Goal: Task Accomplishment & Management: Use online tool/utility

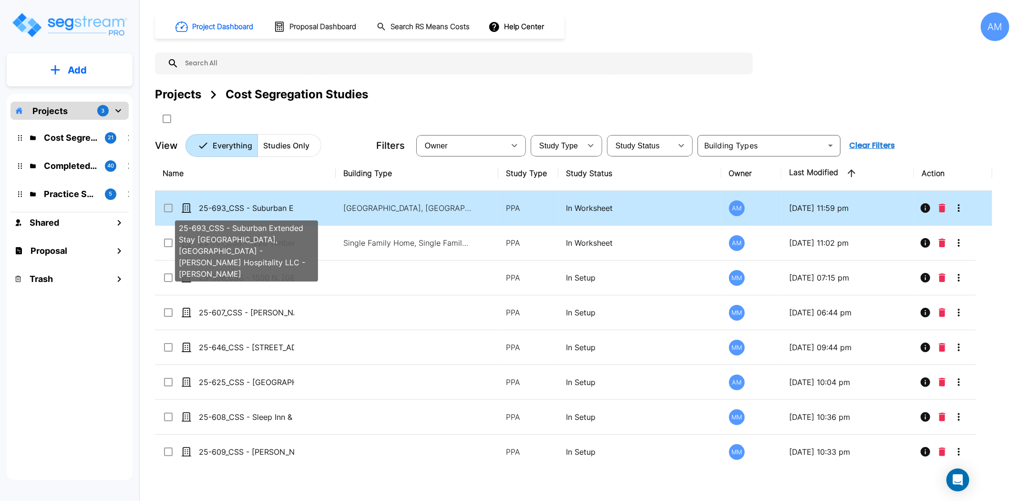
click at [272, 209] on p "25-693_CSS - Suburban Extended Stay [GEOGRAPHIC_DATA], [GEOGRAPHIC_DATA] - [PER…" at bounding box center [246, 207] width 95 height 11
checkbox input "true"
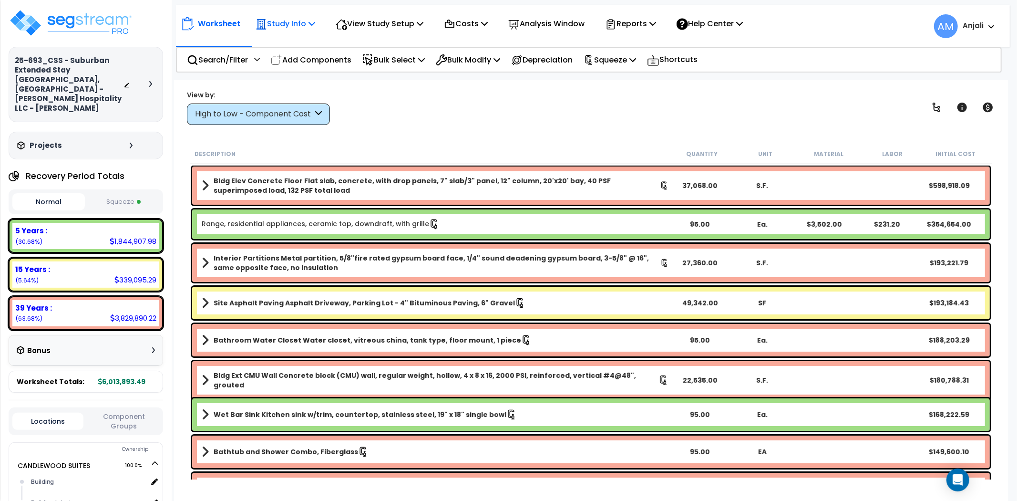
click at [320, 24] on div "Study Info Study Setup Add Property Unit Template study Clone study" at bounding box center [285, 23] width 70 height 22
click at [299, 21] on p "Study Info" at bounding box center [286, 23] width 60 height 13
click at [296, 41] on link "Study Setup" at bounding box center [298, 45] width 94 height 19
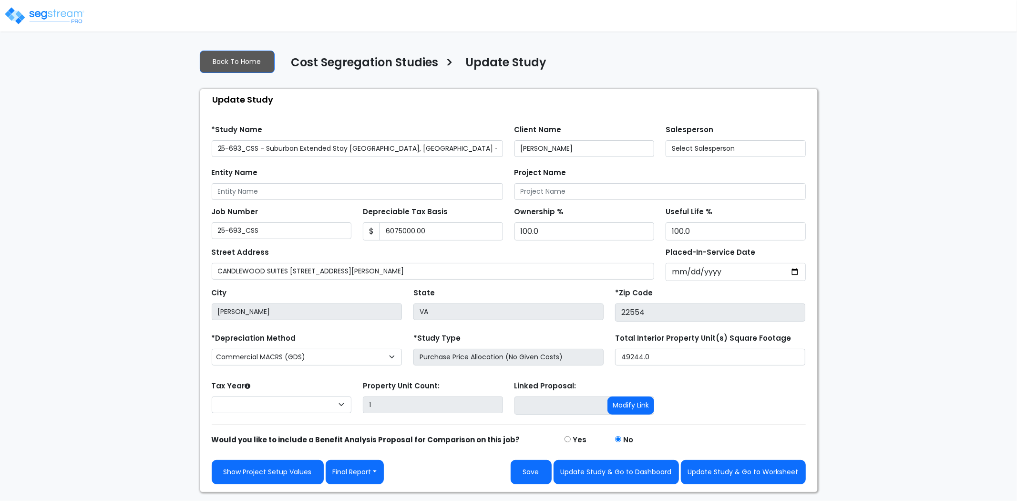
type input "6,075,000.00"
select select "2024"
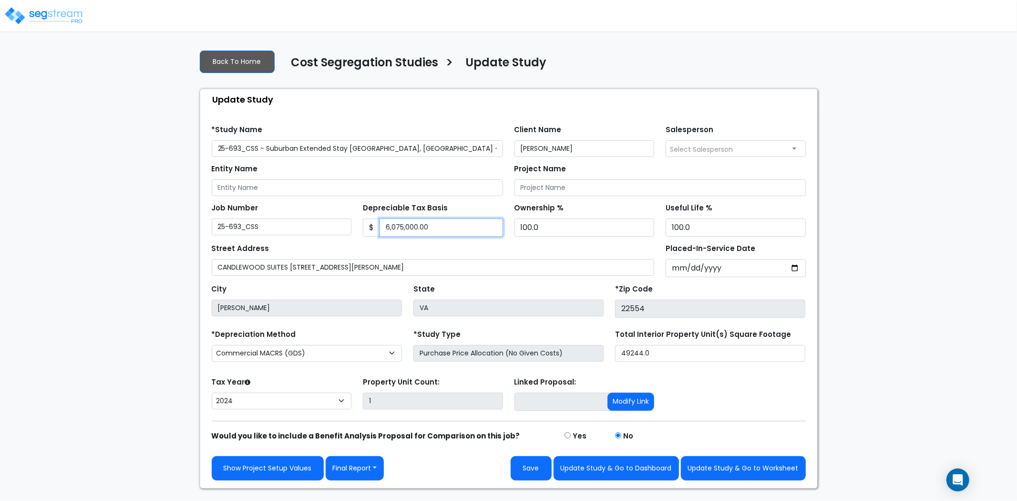
drag, startPoint x: 436, startPoint y: 227, endPoint x: 385, endPoint y: 228, distance: 51.5
click at [385, 228] on input "6,075,000.00" at bounding box center [442, 227] width 124 height 18
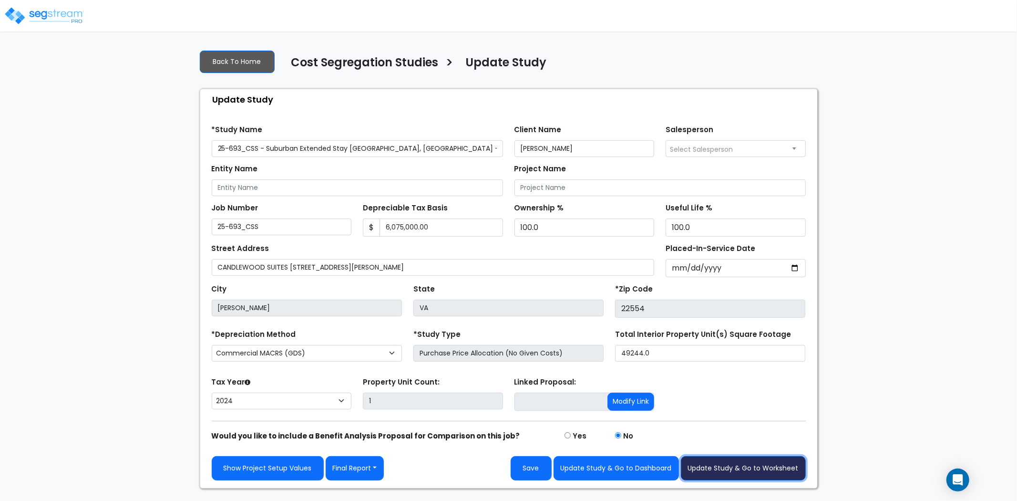
click at [721, 469] on button "Update Study & Go to Worksheet" at bounding box center [743, 468] width 125 height 24
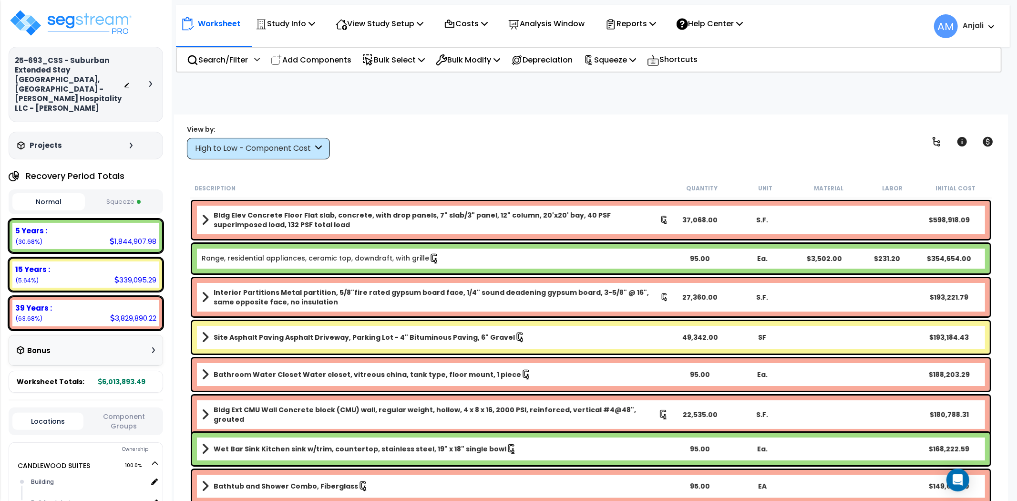
click at [136, 194] on button "Squeeze" at bounding box center [123, 202] width 72 height 17
click at [63, 194] on button "Normal" at bounding box center [48, 202] width 72 height 17
click at [127, 194] on button "Squeeze" at bounding box center [123, 202] width 72 height 17
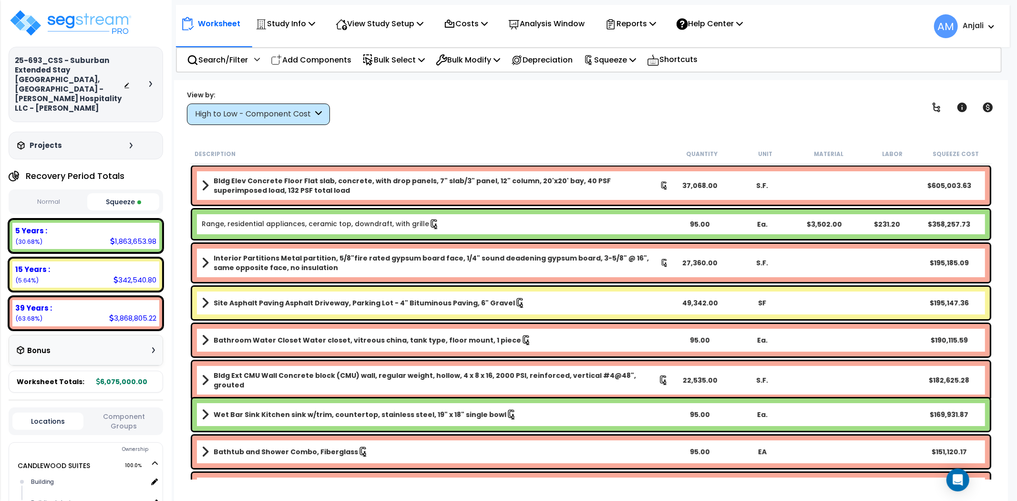
click at [462, 219] on b "Range, residential appliances, ceramic top, downdraft, with grille" at bounding box center [435, 224] width 467 height 10
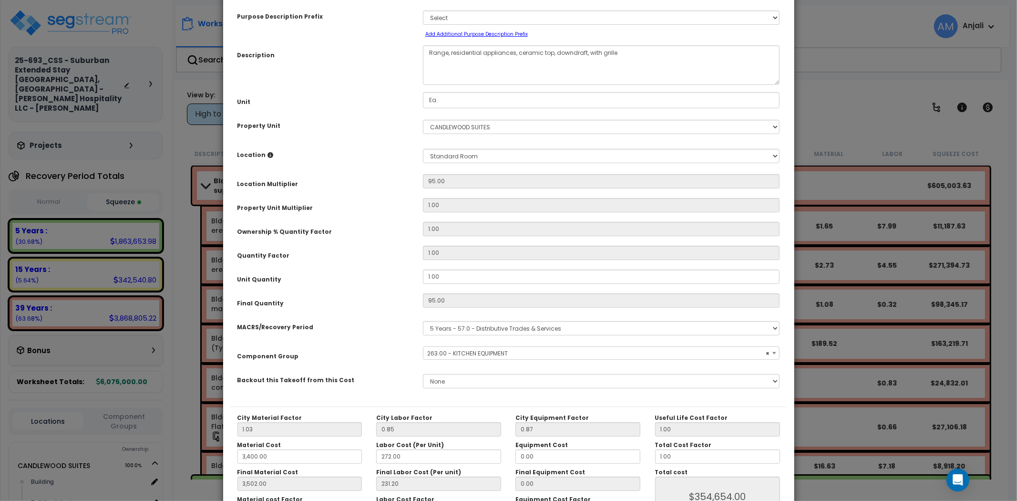
scroll to position [116, 0]
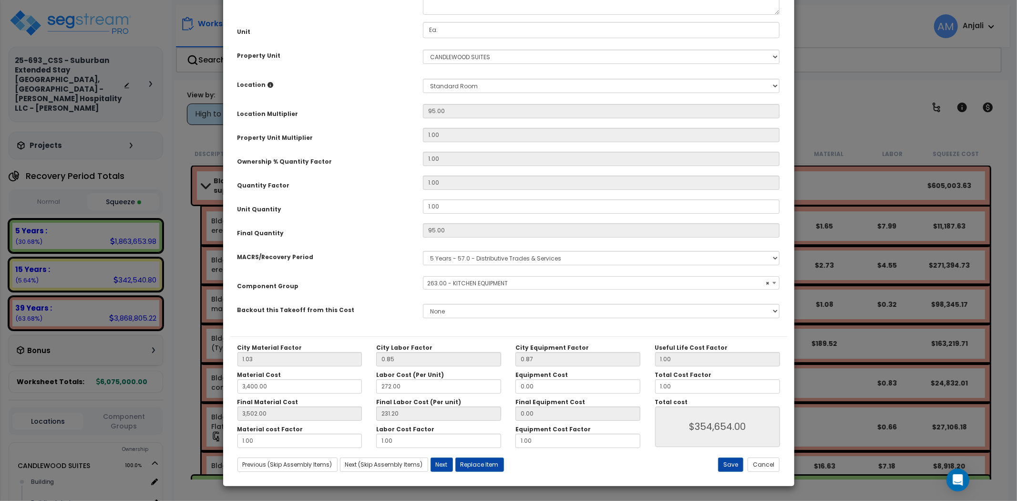
select select "55126"
drag, startPoint x: 670, startPoint y: 387, endPoint x: 646, endPoint y: 387, distance: 23.8
click at [646, 387] on div "City Material Factor 1.03 City Labor Factor 0.85 City Equipment Factor 0.87 Mat…" at bounding box center [508, 396] width 557 height 104
type input "3,502.00"
type input "0"
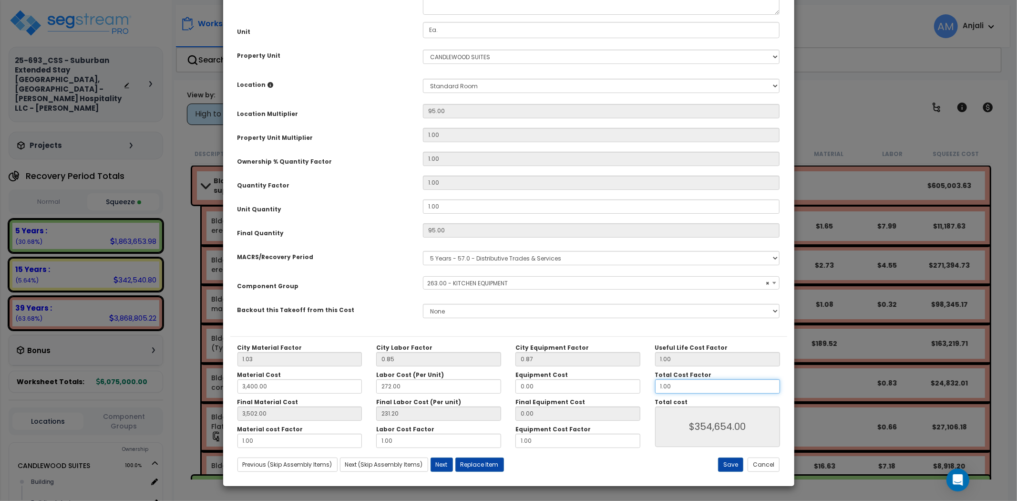
type input "$354,654.00"
type input "3,502.00"
type input "$0.00"
type input "3,502.00"
type input "0."
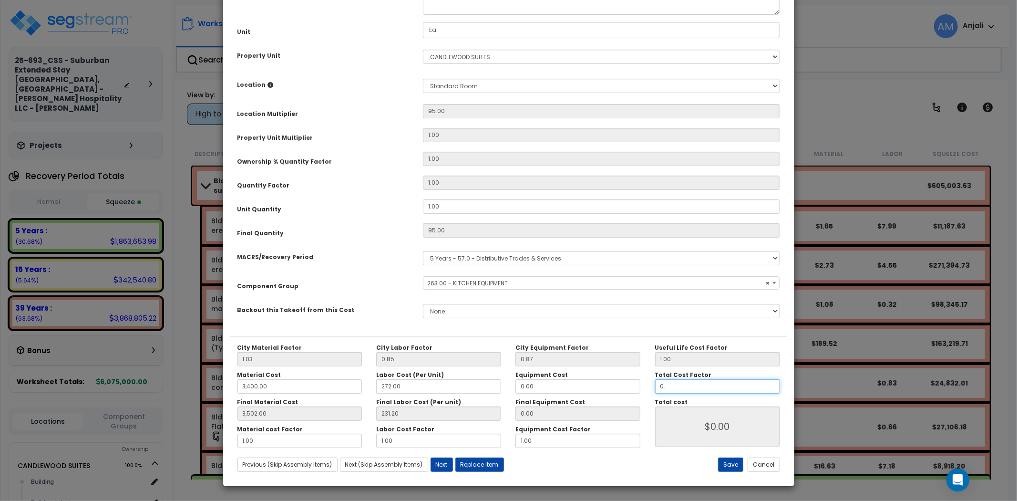
type input "3,502.00"
type input "0.8"
type input "3,502.00"
type input "$283,723.20"
type input "0.8"
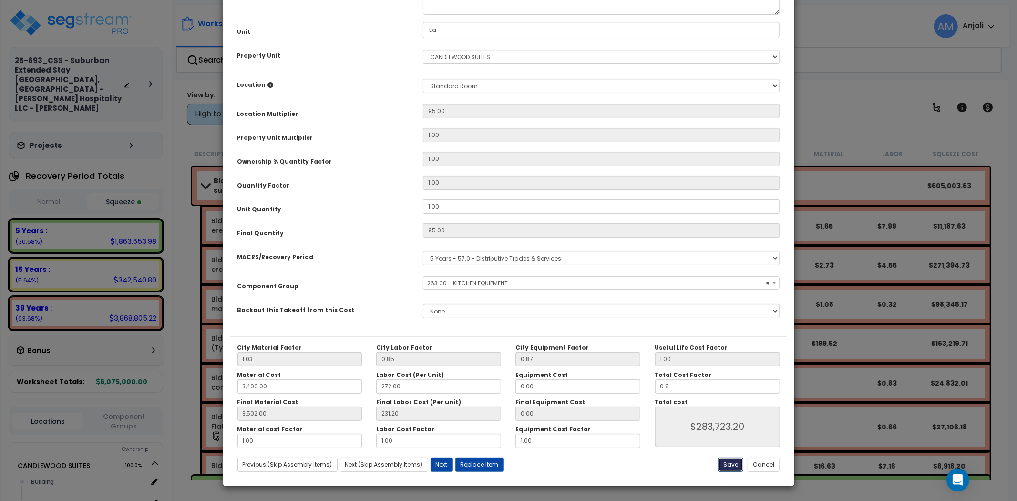
type input "3,502.00"
type input "$283,723.20"
click at [742, 464] on button "Save" at bounding box center [730, 464] width 25 height 14
type input "3400.00"
type input "3502.00"
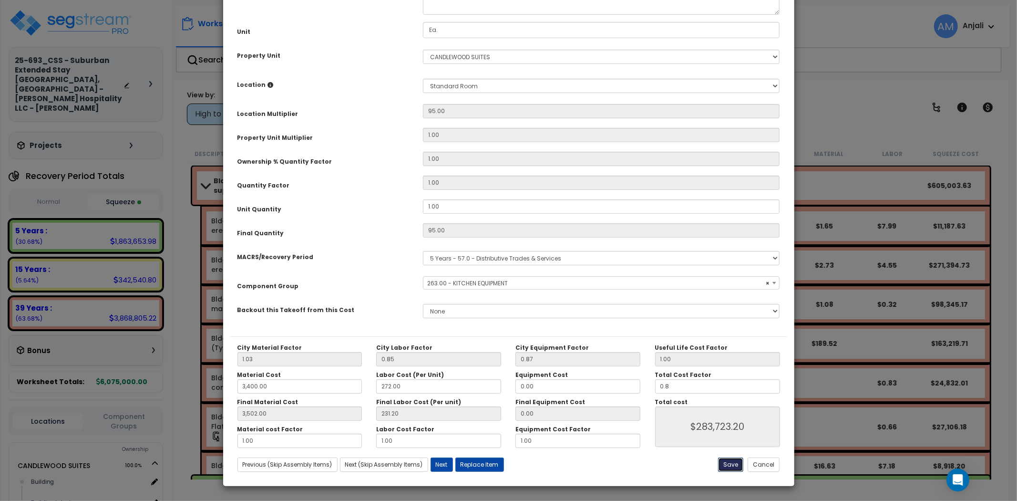
type input "0.80"
type input "283723.20"
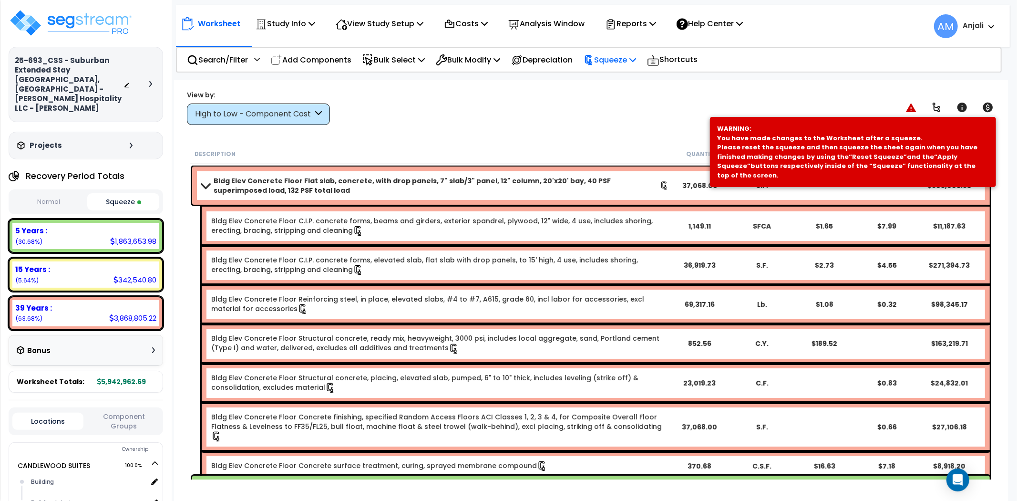
click at [592, 61] on icon at bounding box center [588, 60] width 7 height 10
click at [612, 79] on link "Re-squeeze" at bounding box center [626, 83] width 94 height 22
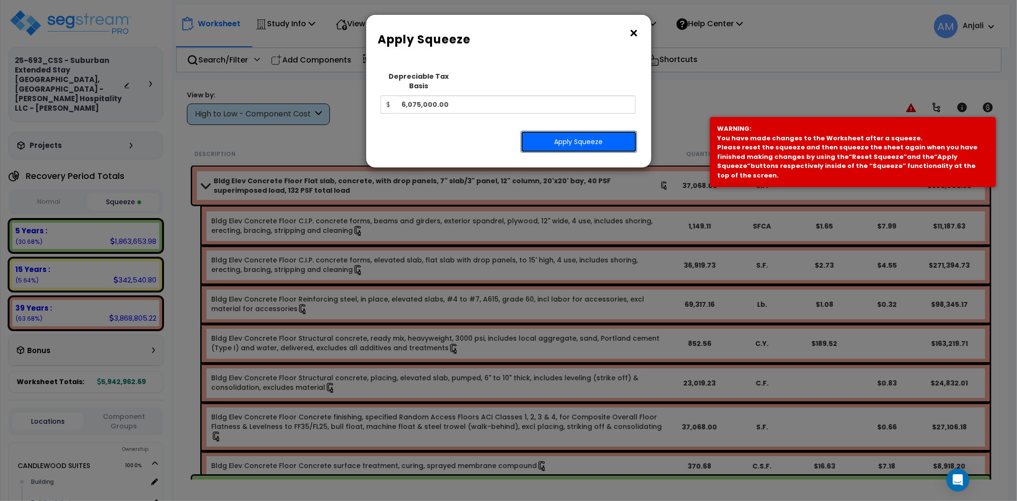
click at [578, 133] on button "Apply Squeeze" at bounding box center [579, 142] width 116 height 22
